Goal: Task Accomplishment & Management: Complete application form

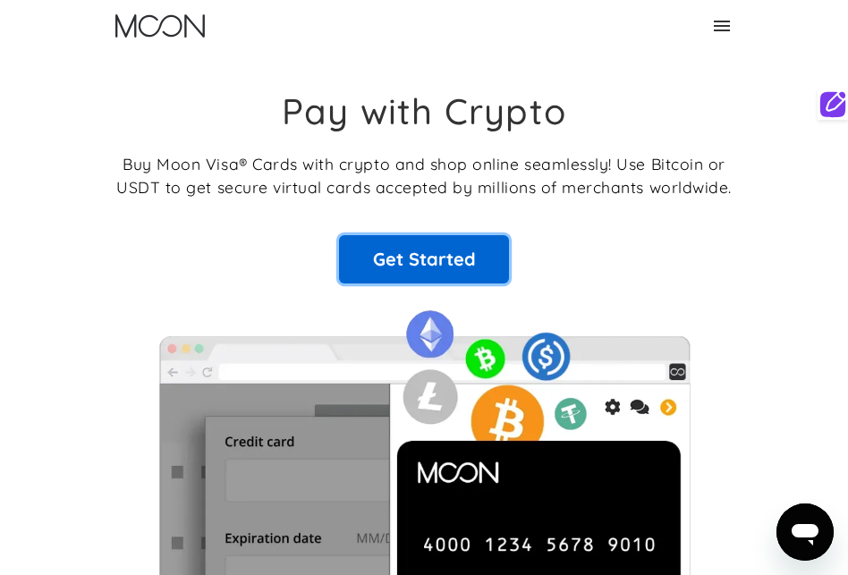
click at [446, 265] on link "Get Started" at bounding box center [424, 259] width 170 height 48
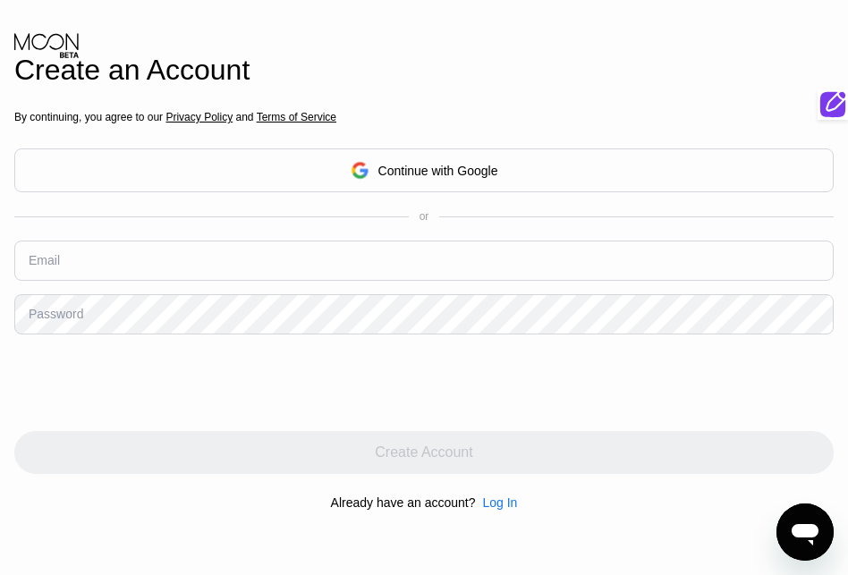
click at [251, 271] on input "text" at bounding box center [423, 260] width 819 height 40
paste input "prelude2success1@outlook.com"
type input "prelude2success1@outlook.com"
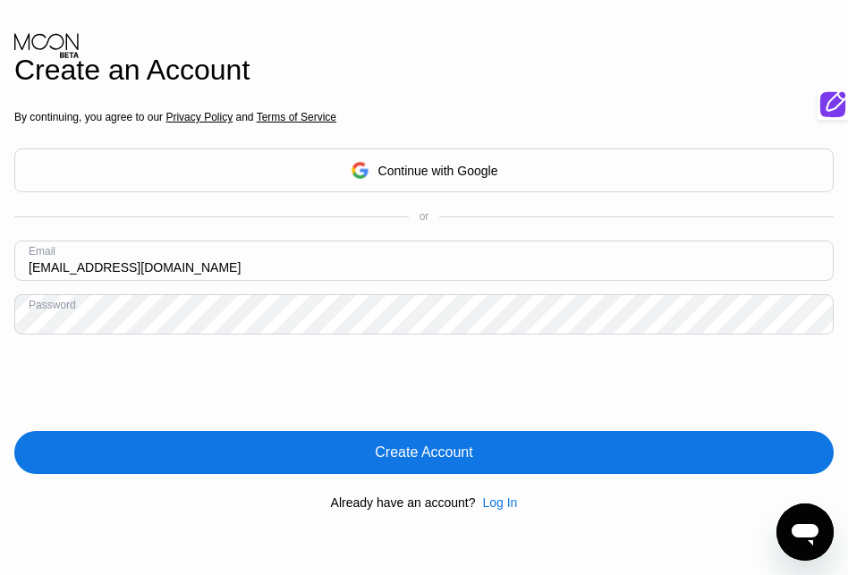
click at [350, 449] on div "Create Account" at bounding box center [423, 452] width 819 height 43
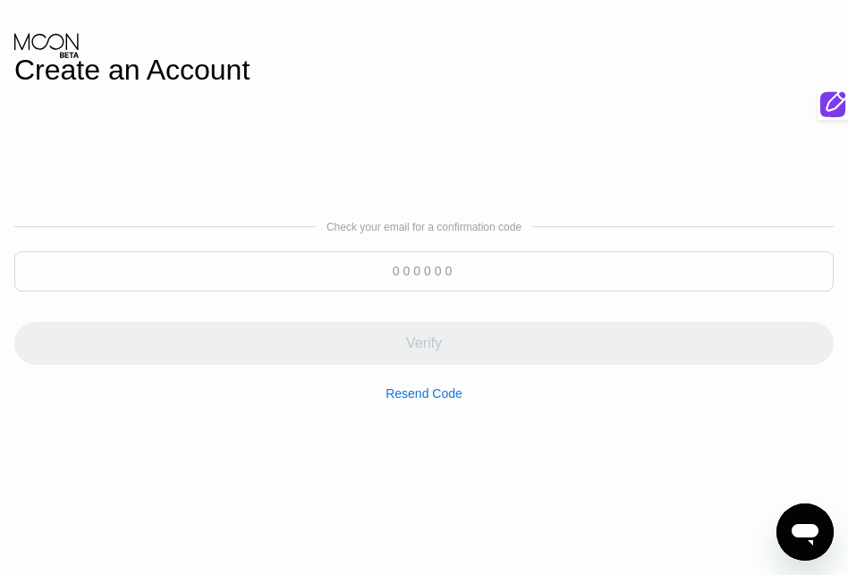
click at [335, 265] on input at bounding box center [423, 271] width 819 height 40
paste input "676166"
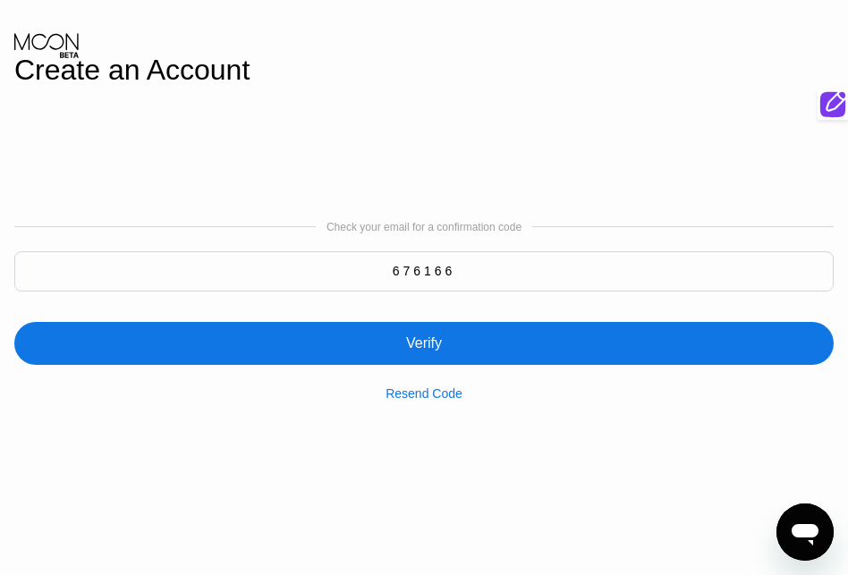
type input "676166"
click at [435, 333] on div "Verify" at bounding box center [423, 343] width 819 height 43
